Goal: Find specific page/section: Find specific page/section

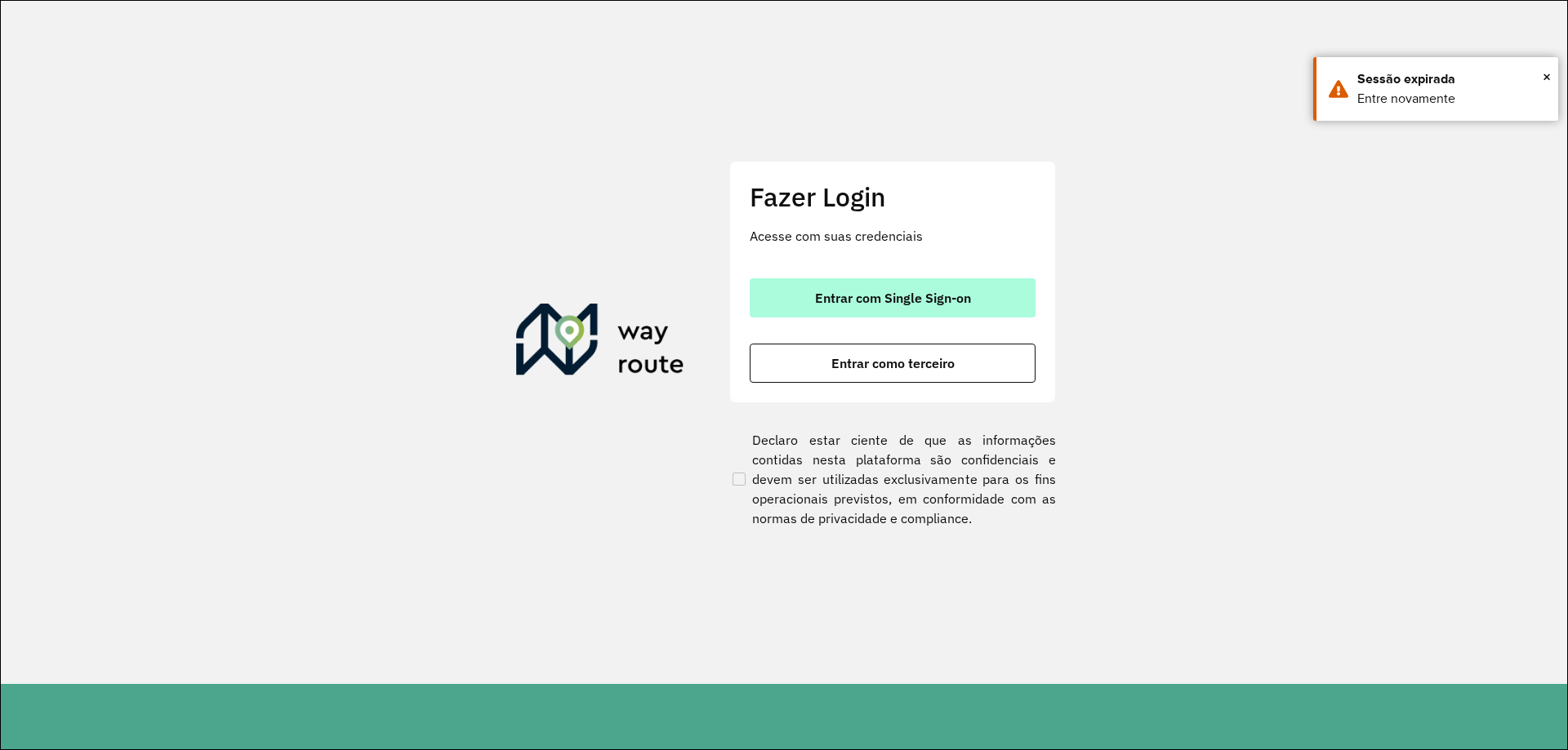
click at [1001, 306] on button "Entrar com Single Sign-on" at bounding box center [892, 298] width 286 height 39
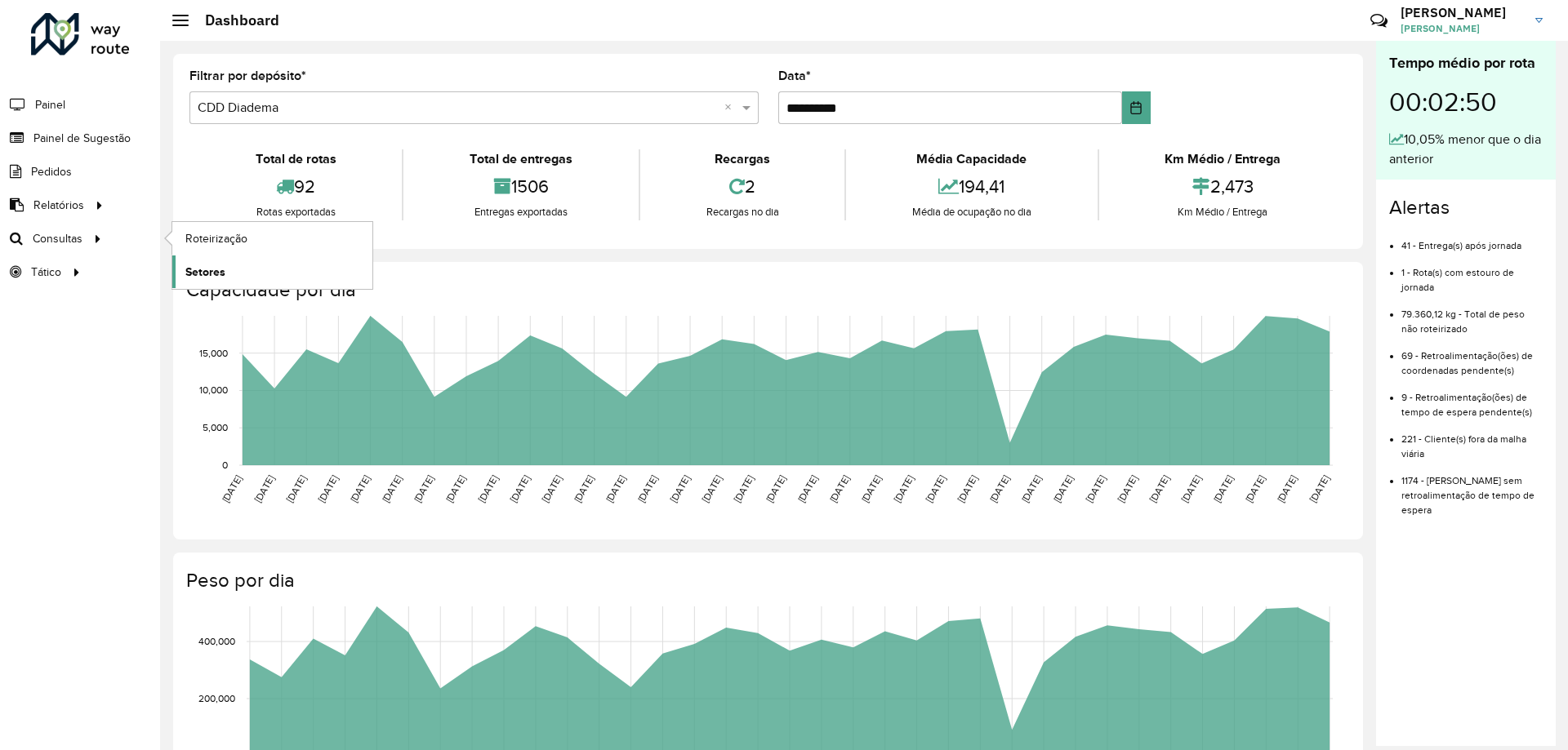
click at [217, 271] on span "Setores" at bounding box center [206, 272] width 40 height 17
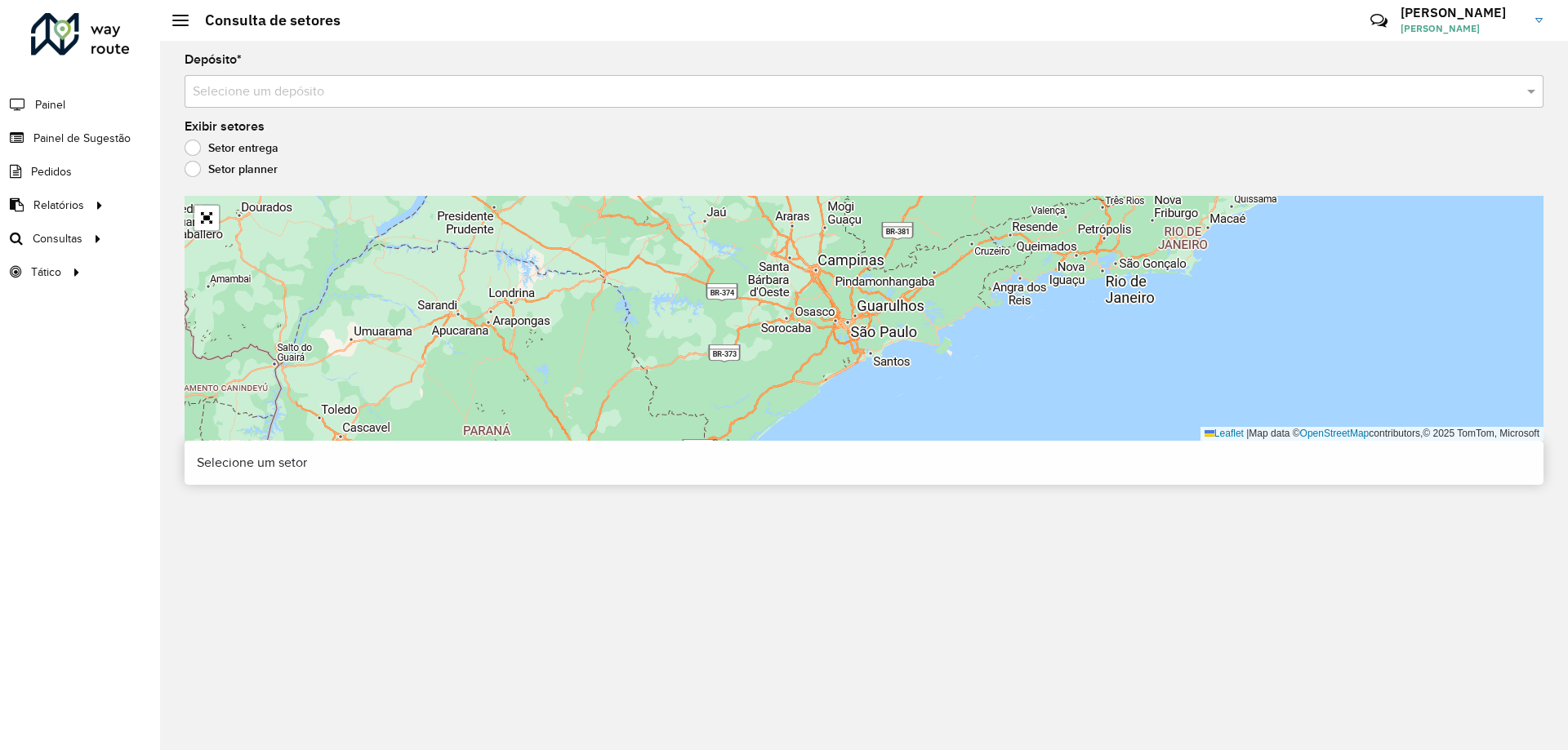
click at [465, 92] on input "text" at bounding box center [848, 91] width 1310 height 19
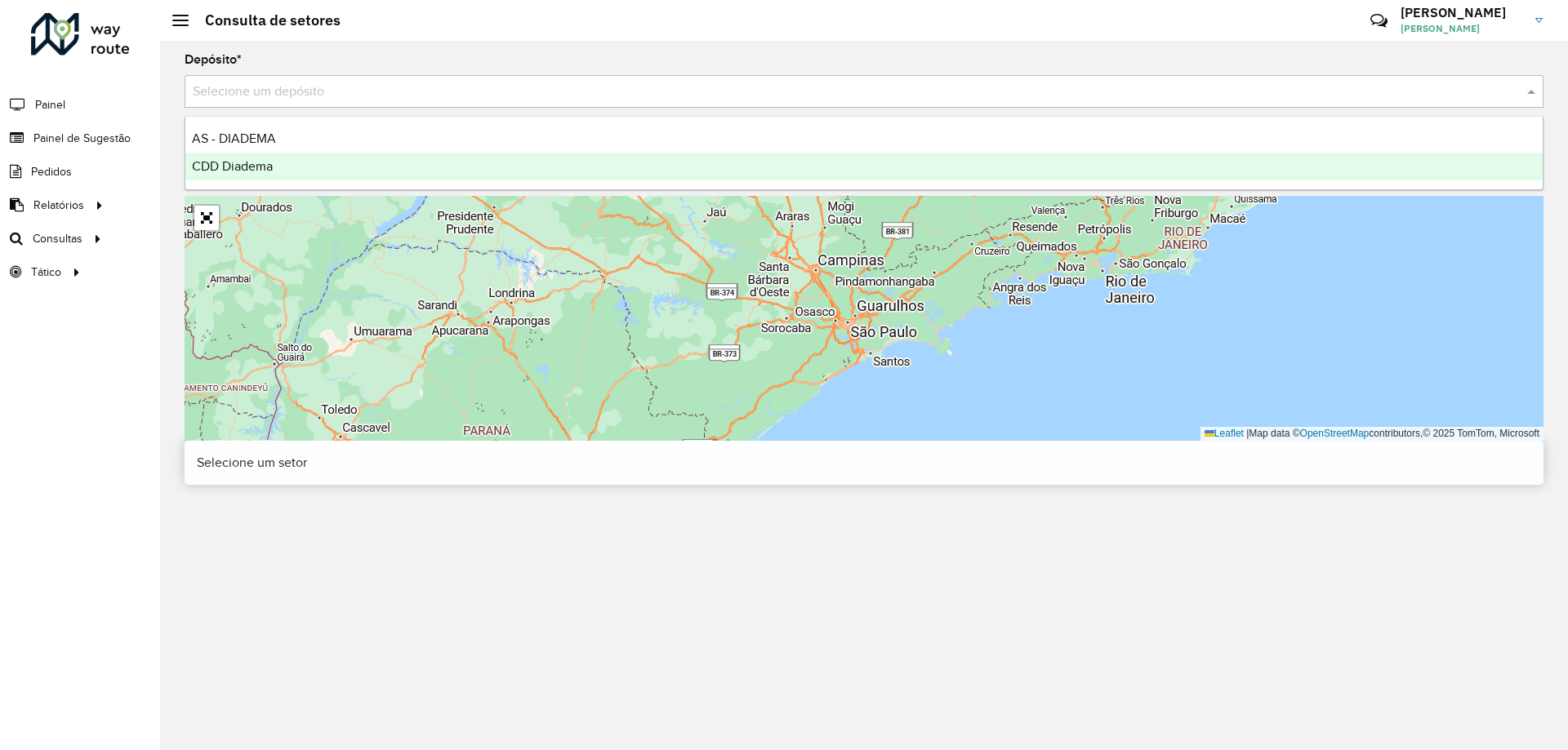
click at [347, 162] on div "CDD Diadema" at bounding box center [864, 166] width 1357 height 28
